Goal: Task Accomplishment & Management: Complete application form

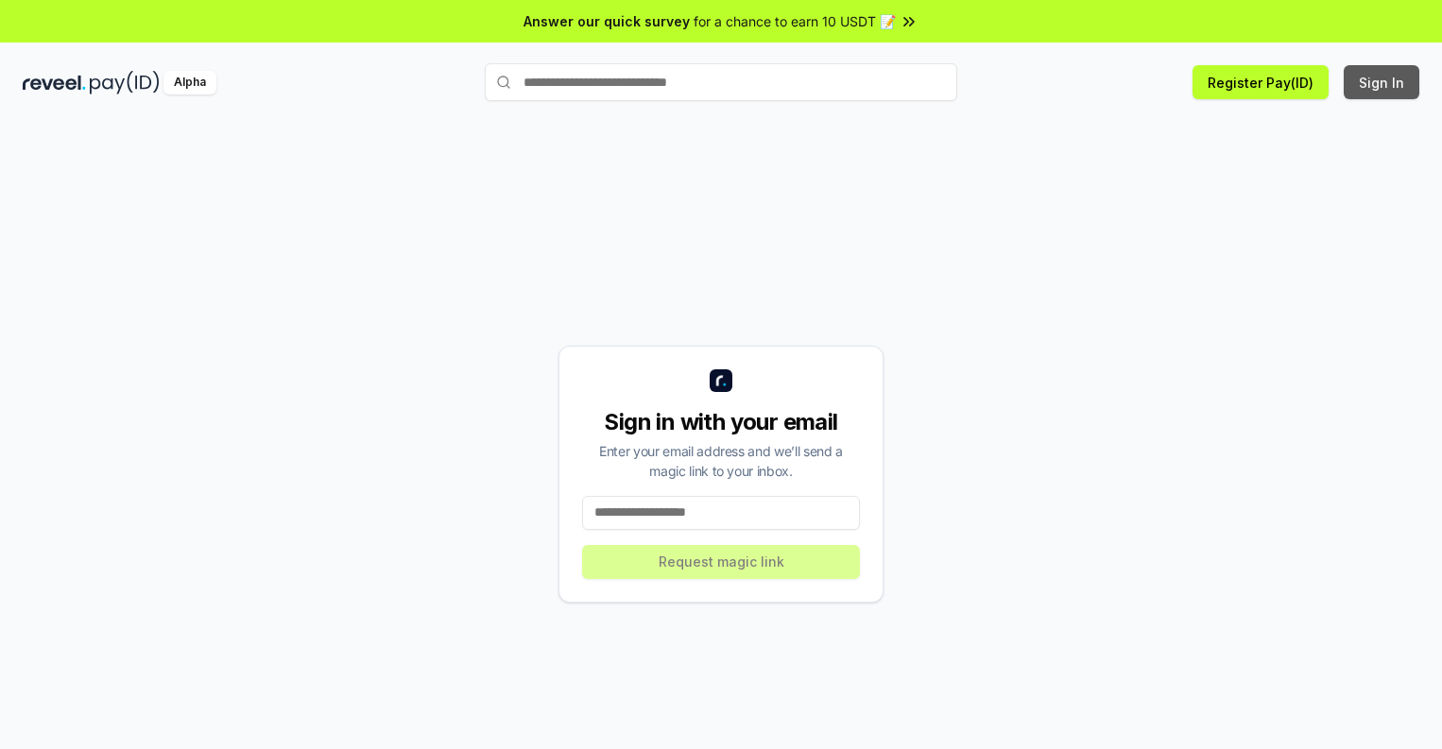
click at [1382, 82] on button "Sign In" at bounding box center [1382, 82] width 76 height 34
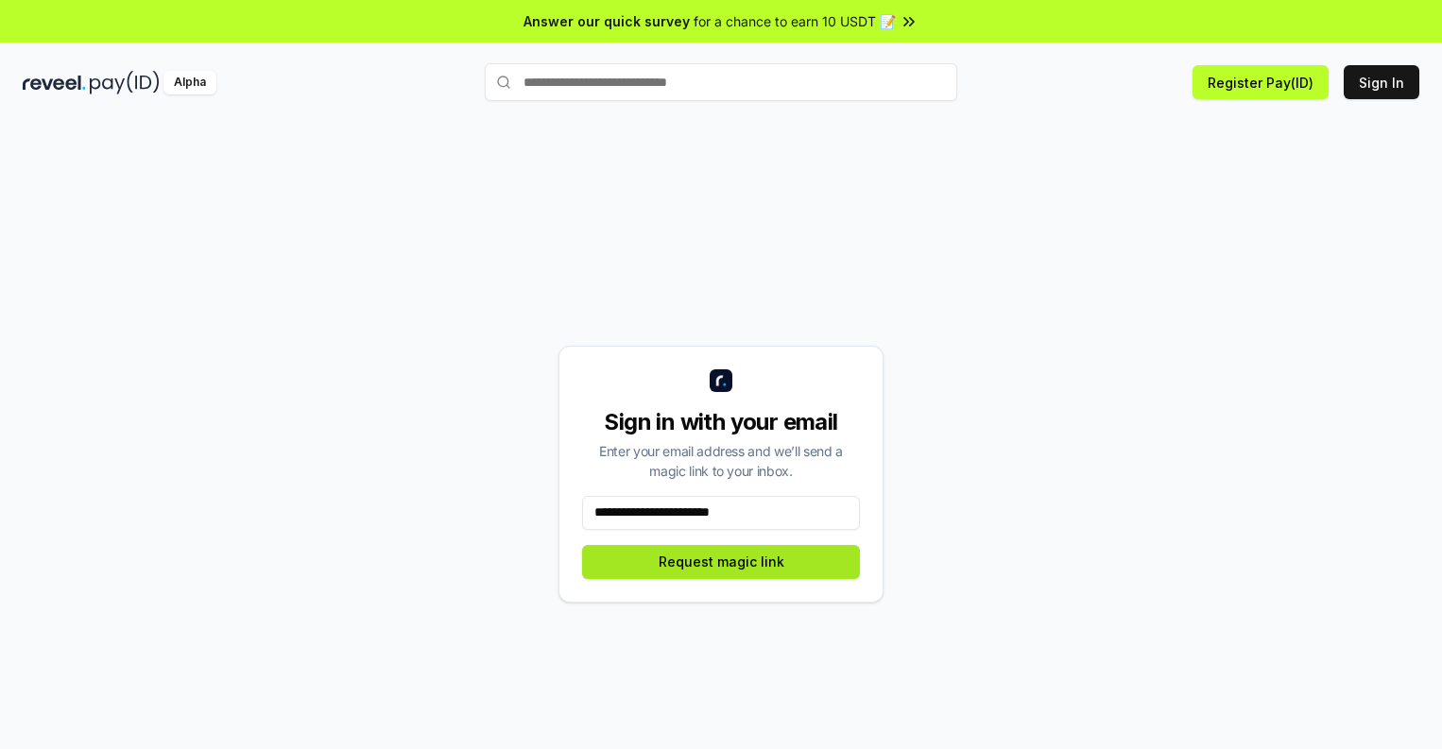
type input "**********"
click at [721, 561] on button "Request magic link" at bounding box center [721, 562] width 278 height 34
